Goal: Task Accomplishment & Management: Manage account settings

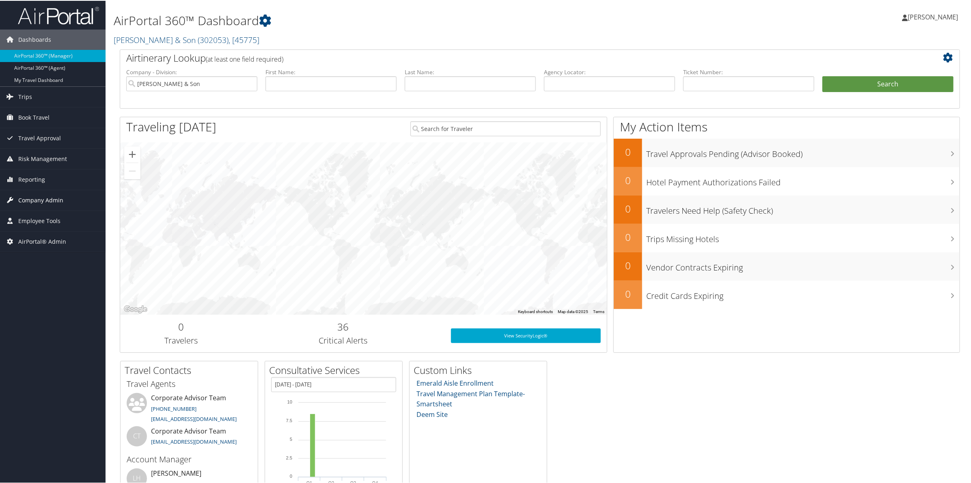
click at [41, 203] on span "Company Admin" at bounding box center [40, 200] width 45 height 20
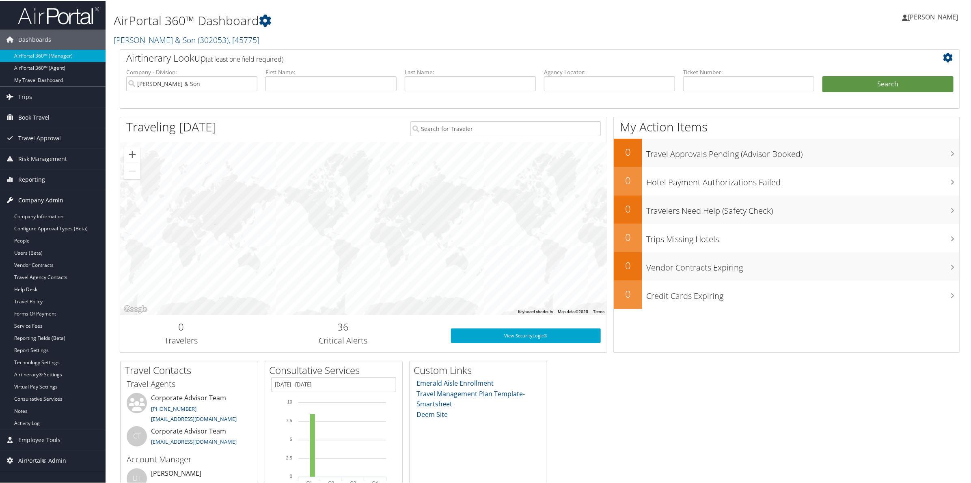
click at [41, 203] on span "Company Admin" at bounding box center [40, 200] width 45 height 20
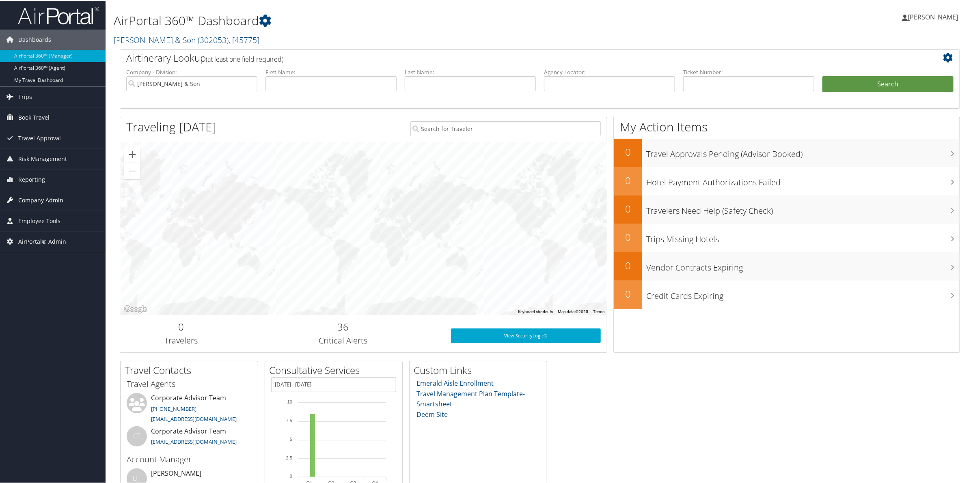
click at [40, 196] on span "Company Admin" at bounding box center [40, 200] width 45 height 20
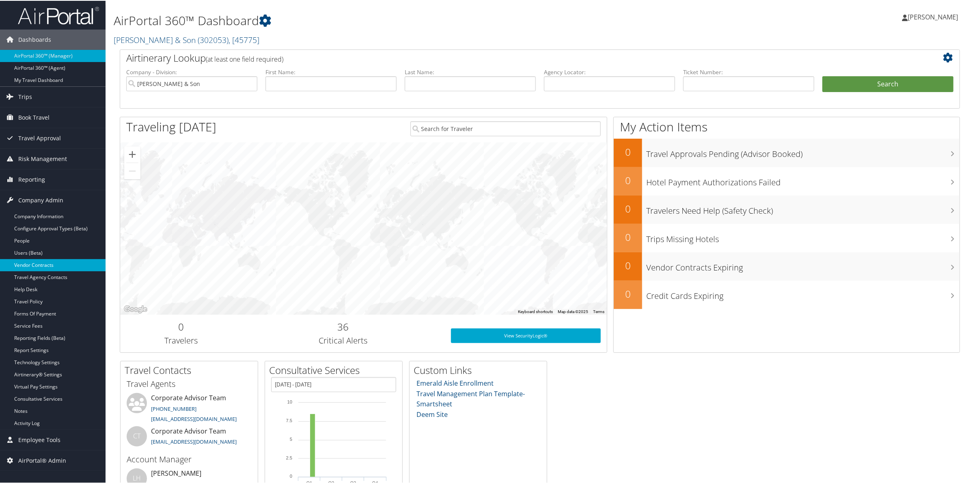
click at [31, 270] on link "Vendor Contracts" at bounding box center [53, 265] width 106 height 12
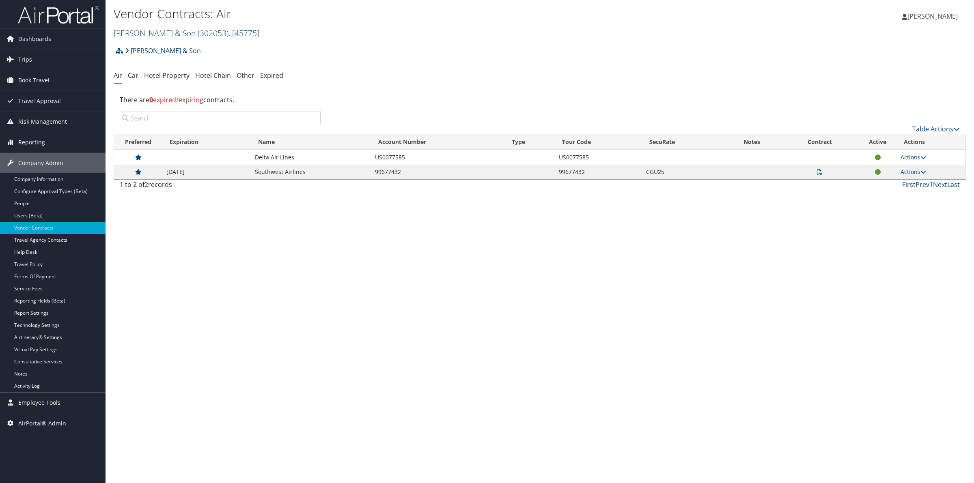
click at [177, 29] on link "CH Guenther & Son ( 302053 ) , [ 45775 ]" at bounding box center [187, 33] width 146 height 11
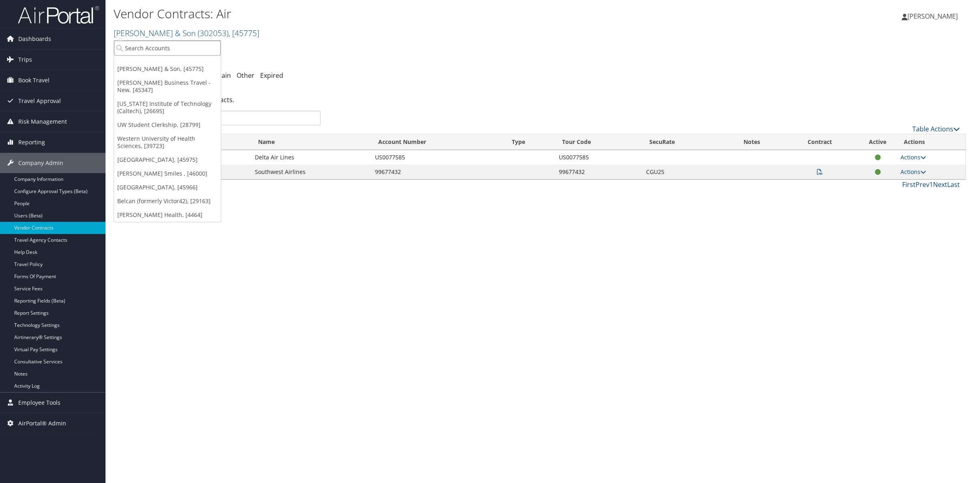
click at [169, 51] on input "search" at bounding box center [167, 48] width 107 height 15
type input "chg"
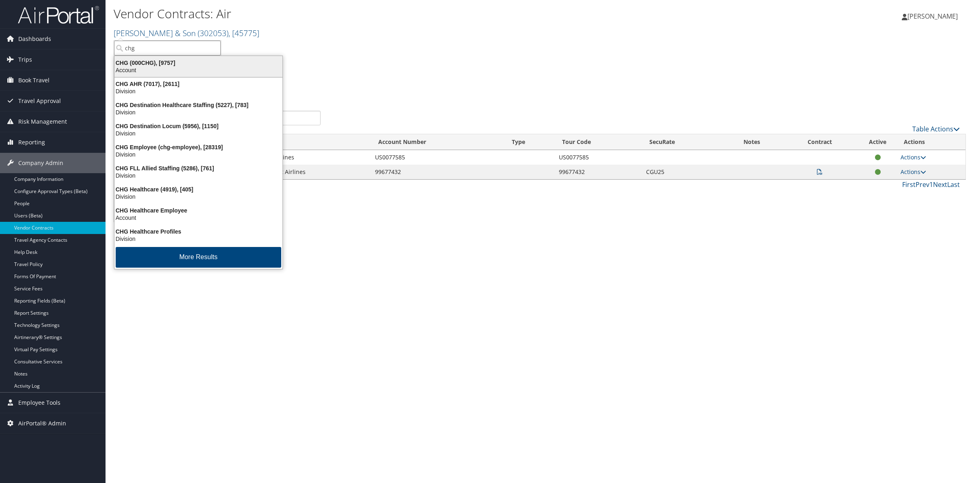
click at [164, 67] on div "Account" at bounding box center [199, 70] width 178 height 7
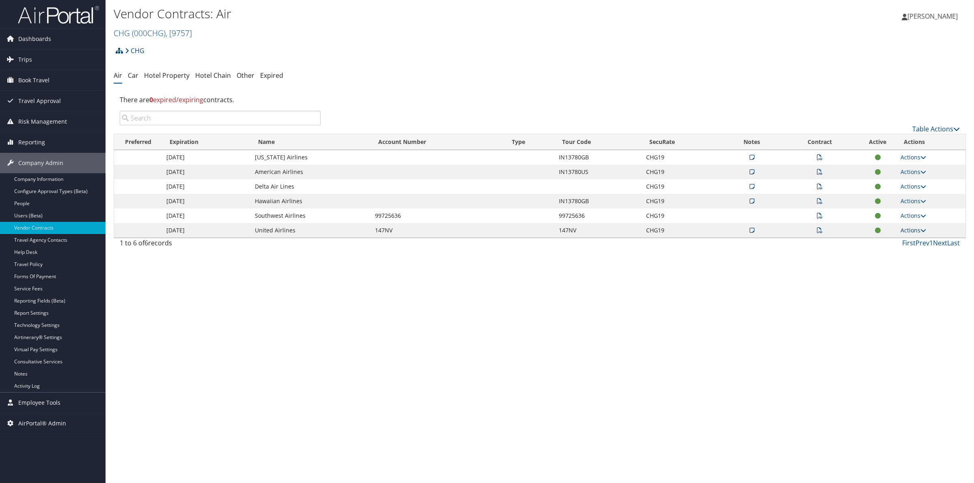
click at [910, 229] on link "Actions" at bounding box center [914, 231] width 26 height 8
click at [902, 269] on link "Edit Contract" at bounding box center [897, 270] width 54 height 14
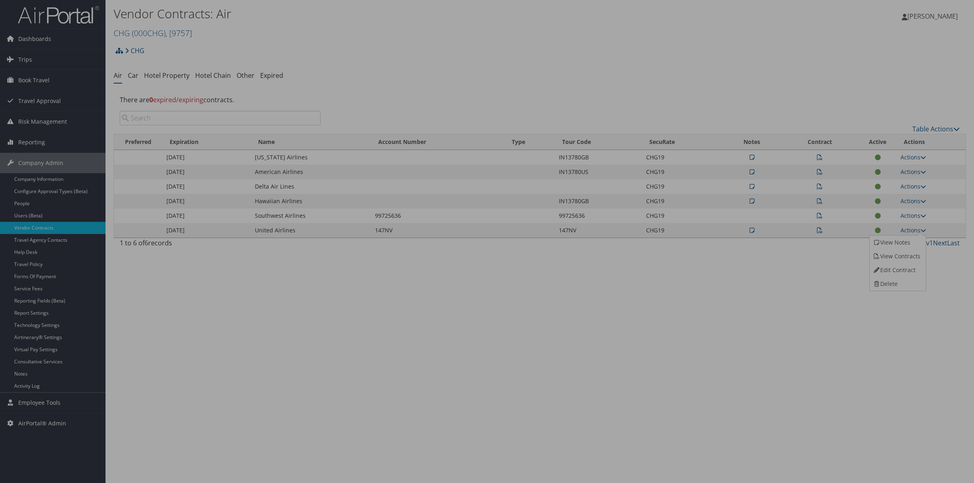
select select "[object Object]"
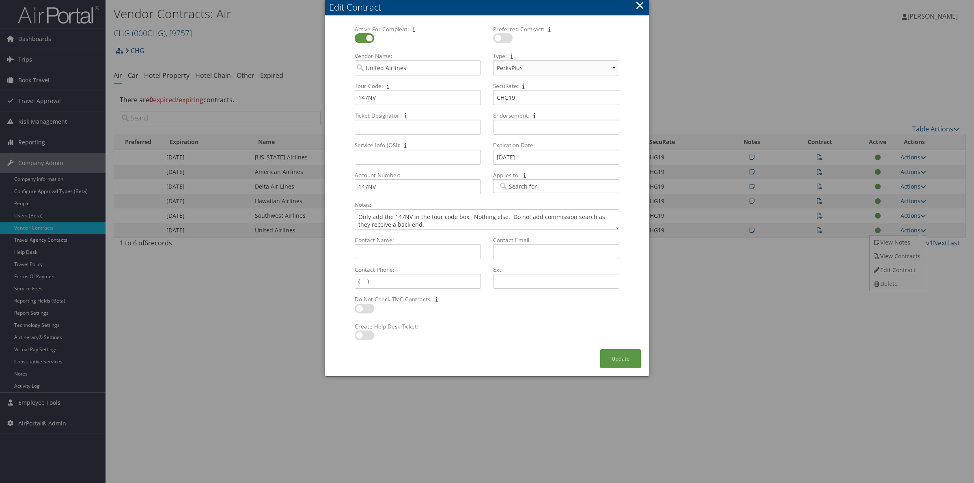
click at [535, 188] on input "Applies to: Multiple values The selected items contain different values for thi…" at bounding box center [520, 186] width 45 height 8
type input "air cana"
click at [554, 200] on div "Air Canada (AC)" at bounding box center [556, 198] width 112 height 8
type input "407"
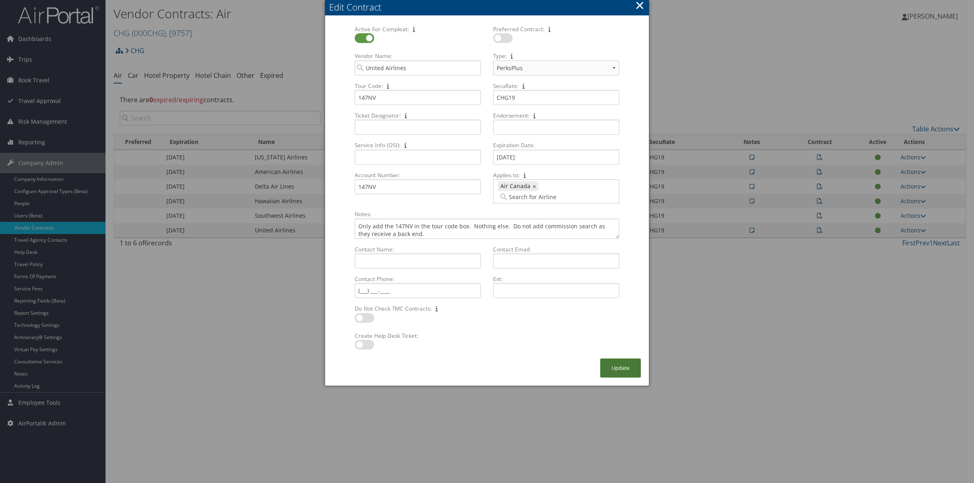
click at [621, 359] on button "Update" at bounding box center [620, 368] width 41 height 19
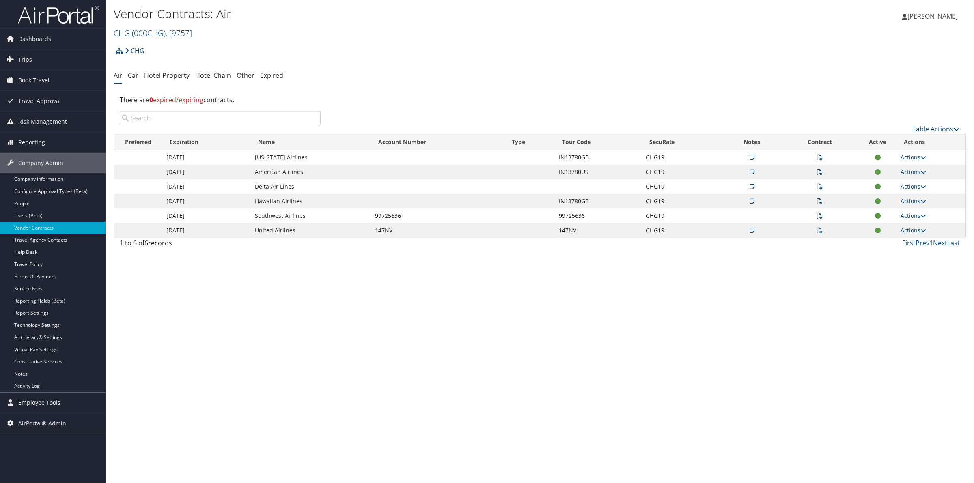
click at [823, 230] on td at bounding box center [820, 230] width 78 height 15
click at [819, 231] on icon at bounding box center [820, 231] width 6 height 6
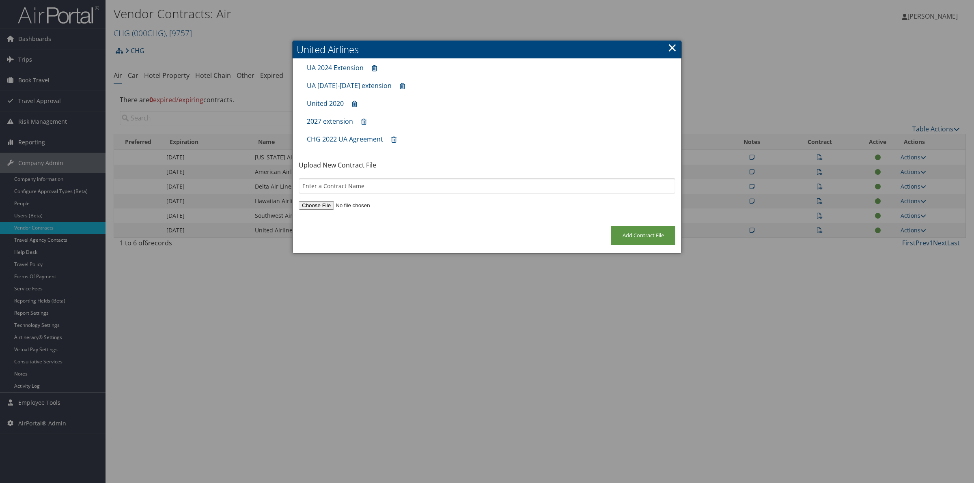
drag, startPoint x: 671, startPoint y: 45, endPoint x: 691, endPoint y: 57, distance: 23.7
click at [672, 45] on link "×" at bounding box center [672, 47] width 9 height 16
